Goal: Task Accomplishment & Management: Manage account settings

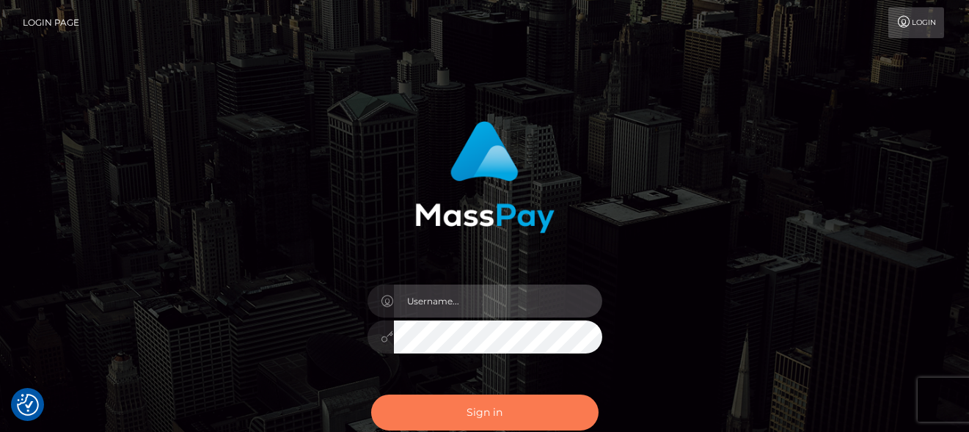
type input "[PERSON_NAME]"
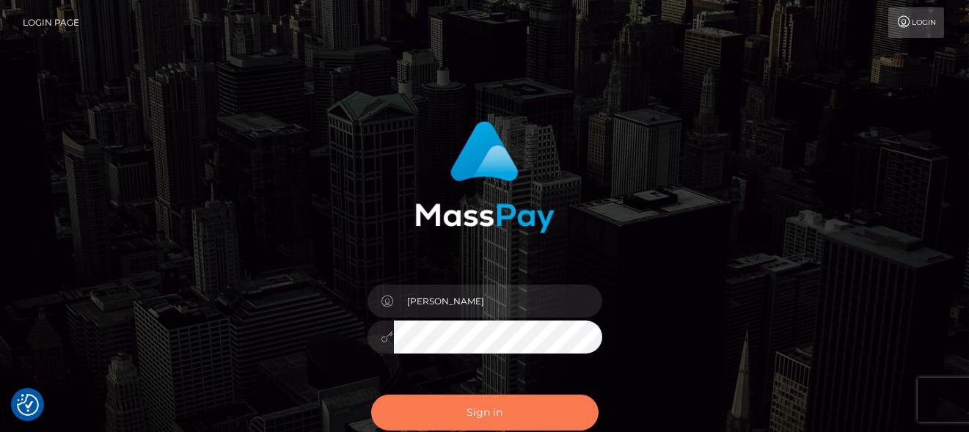
click at [549, 412] on button "Sign in" at bounding box center [484, 413] width 227 height 36
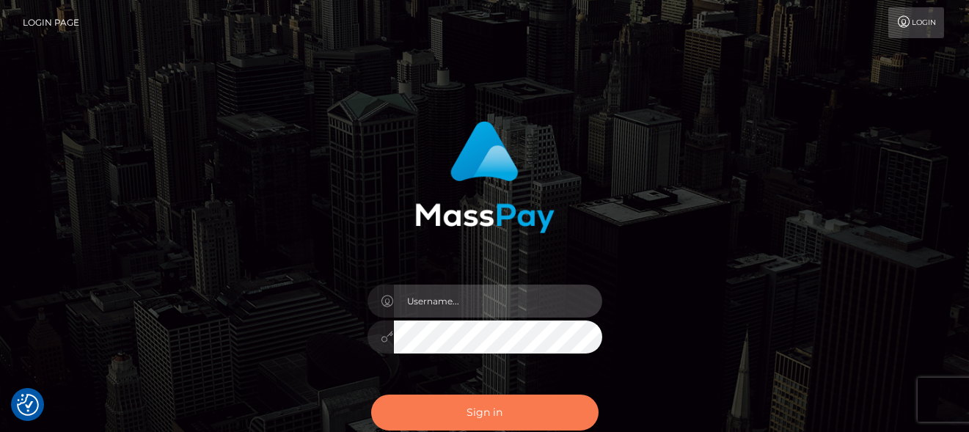
type input "[PERSON_NAME]"
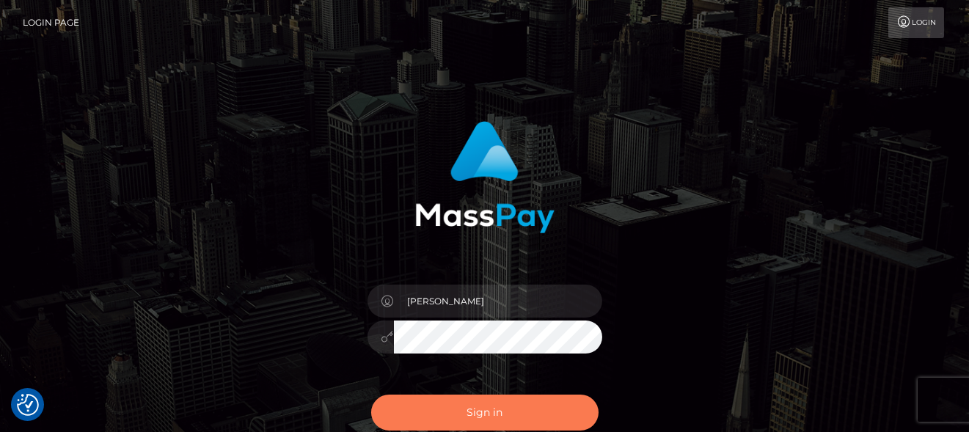
click at [401, 412] on button "Sign in" at bounding box center [484, 413] width 227 height 36
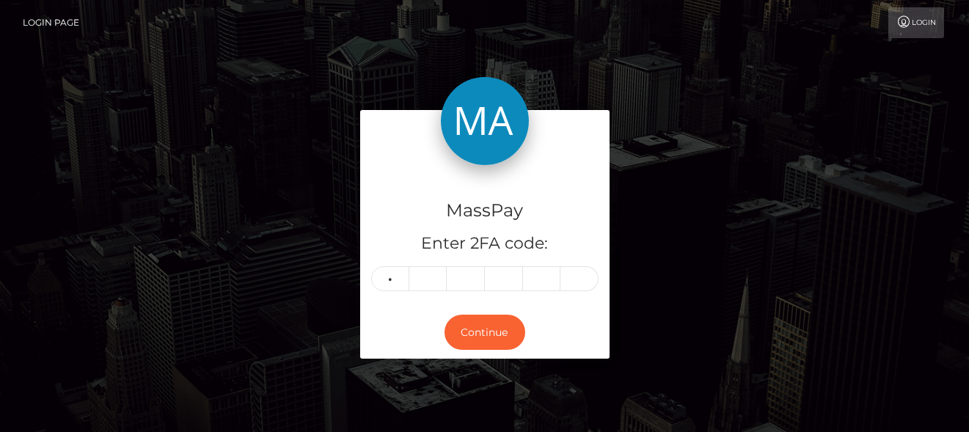
type input "0"
type input "6"
type input "2"
type input "1"
type input "9"
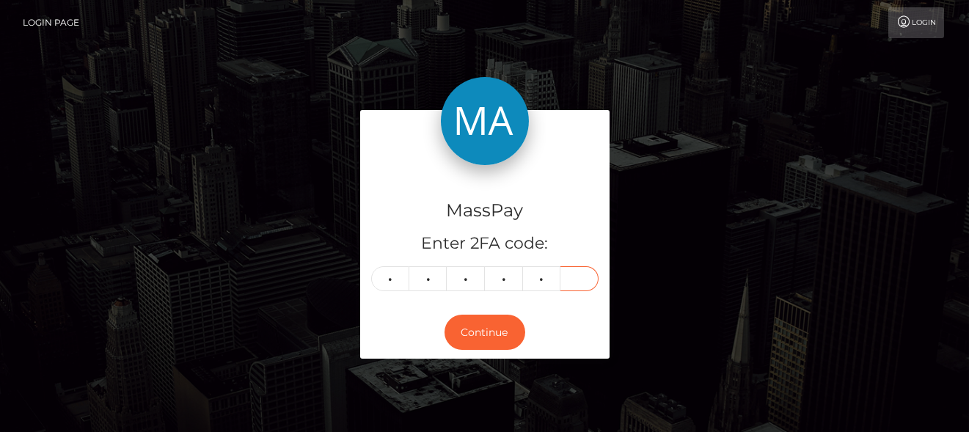
type input "9"
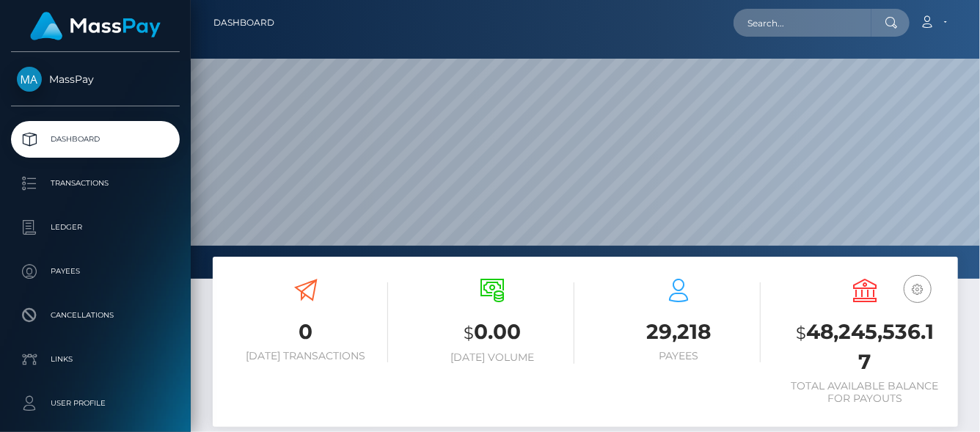
scroll to position [401, 234]
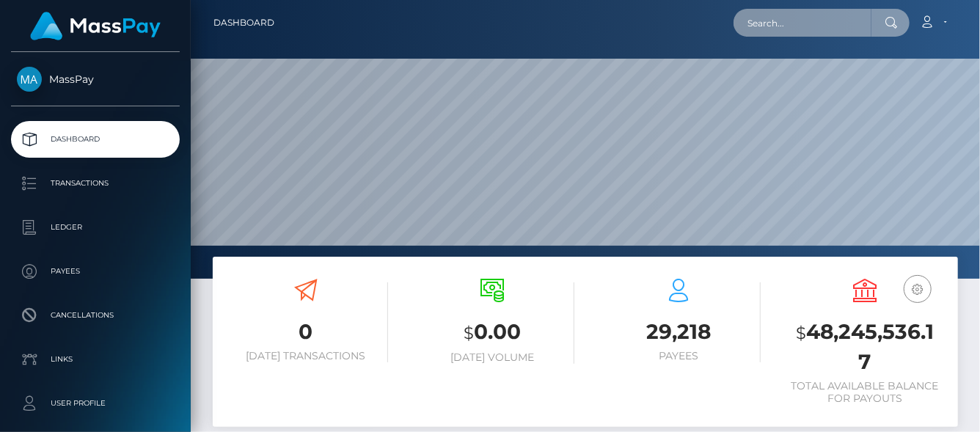
click at [773, 24] on input "text" at bounding box center [803, 23] width 138 height 28
paste input "benmesrouk.zakaria@gmail.com"
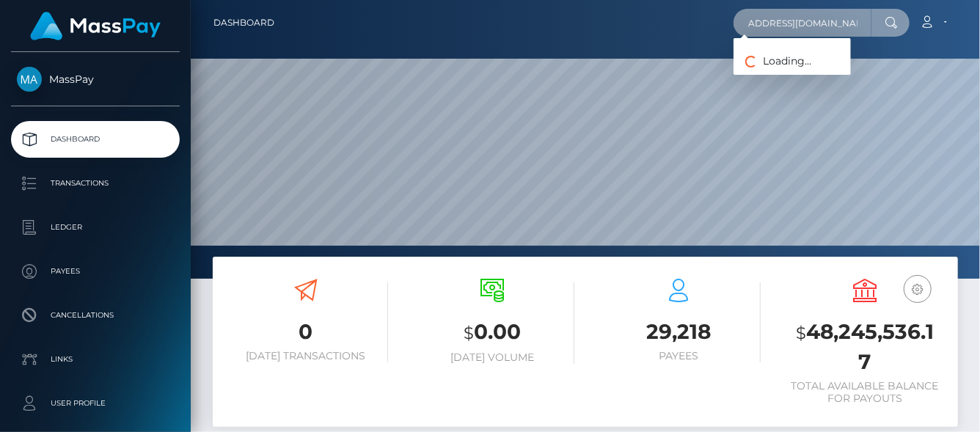
type input "benmesrouk.zakaria@gmail.com"
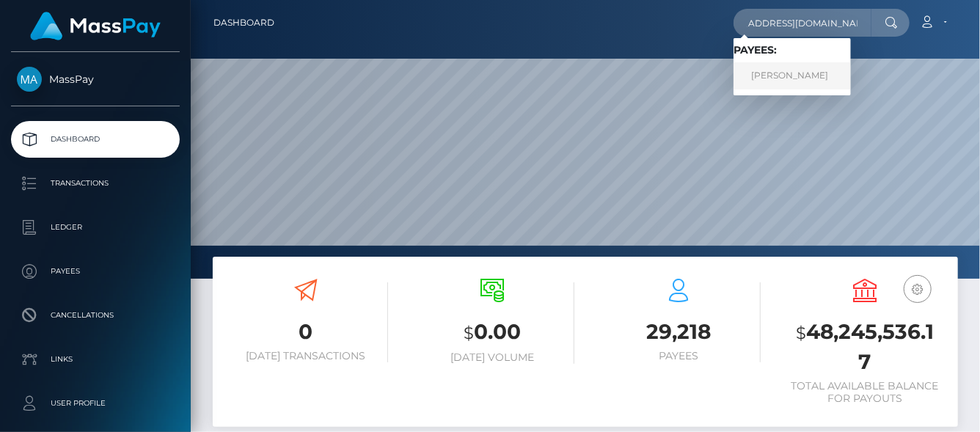
scroll to position [0, 0]
click at [784, 72] on link "ZAKARIA BENMESROUK" at bounding box center [792, 75] width 117 height 27
